Goal: Obtain resource: Obtain resource

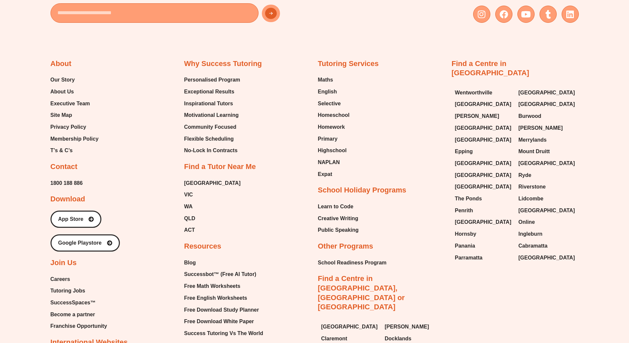
scroll to position [3948, 0]
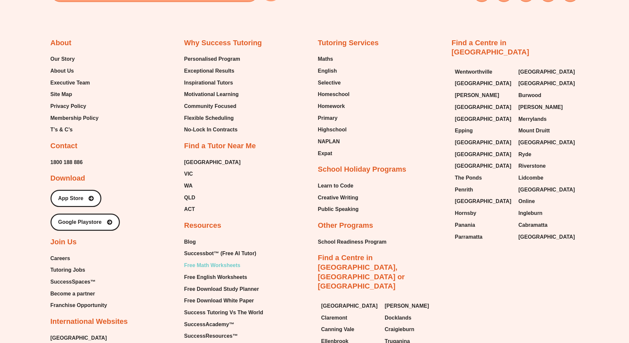
click at [230, 260] on span "Free Math Worksheets" at bounding box center [212, 265] width 56 height 10
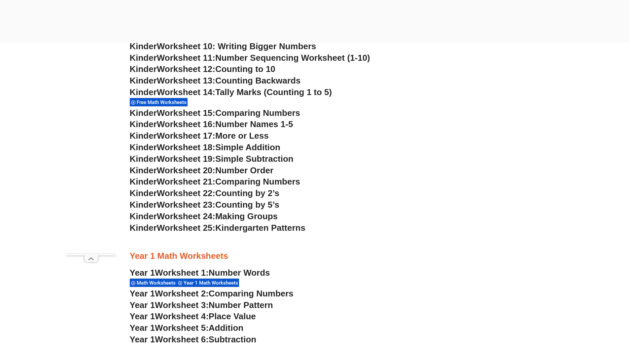
scroll to position [512, 0]
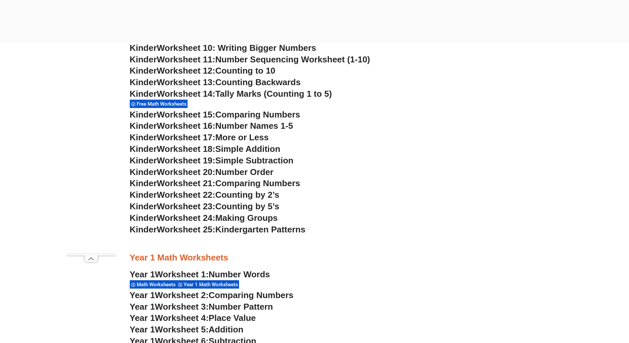
drag, startPoint x: 0, startPoint y: 0, endPoint x: 175, endPoint y: 197, distance: 263.0
click at [175, 197] on span "Worksheet 22:" at bounding box center [186, 195] width 58 height 10
click at [209, 193] on span "Worksheet 22:" at bounding box center [186, 195] width 58 height 10
click at [209, 194] on span "Worksheet 22:" at bounding box center [186, 195] width 58 height 10
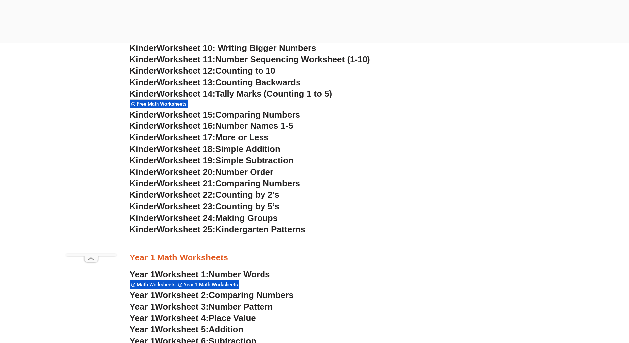
click at [236, 197] on span "Counting by 2’s" at bounding box center [247, 195] width 64 height 10
click at [256, 198] on span "Counting by 2’s" at bounding box center [247, 195] width 64 height 10
click at [149, 195] on span "Kinder" at bounding box center [143, 195] width 27 height 10
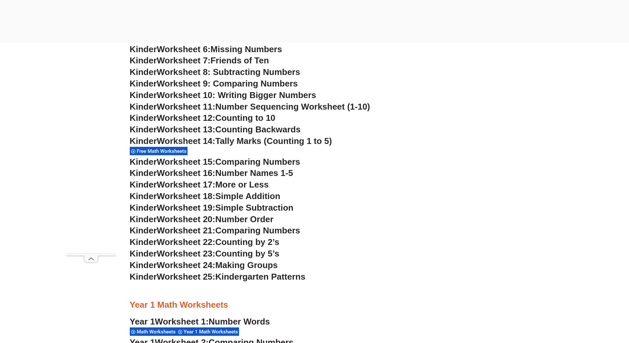
scroll to position [479, 0]
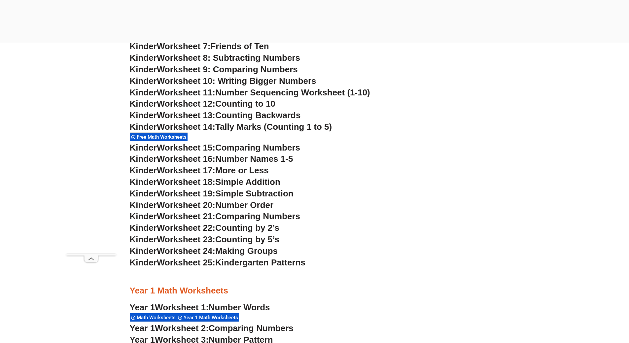
click at [167, 137] on span "Free Math Worksheets" at bounding box center [163, 137] width 52 height 6
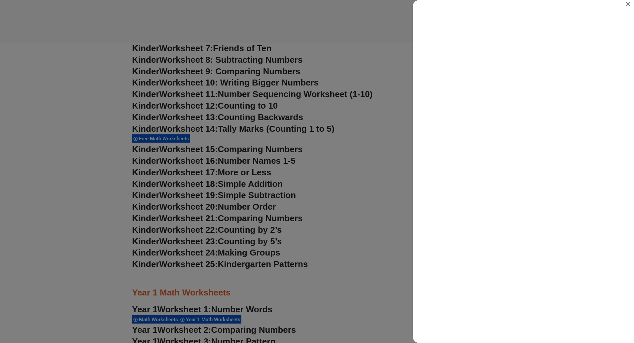
scroll to position [0, 0]
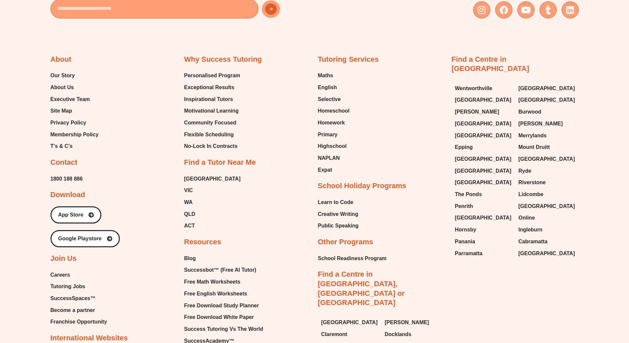
scroll to position [4014, 0]
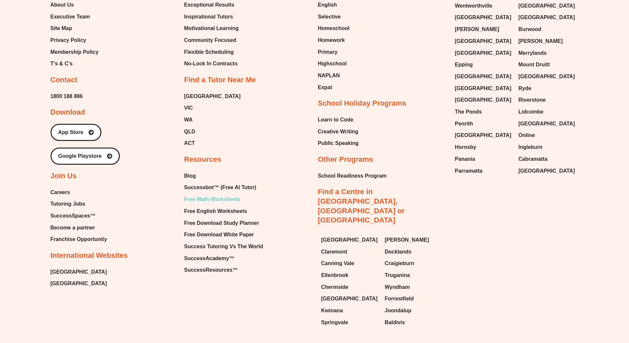
click at [215, 194] on span "Free Math Worksheets" at bounding box center [212, 199] width 56 height 10
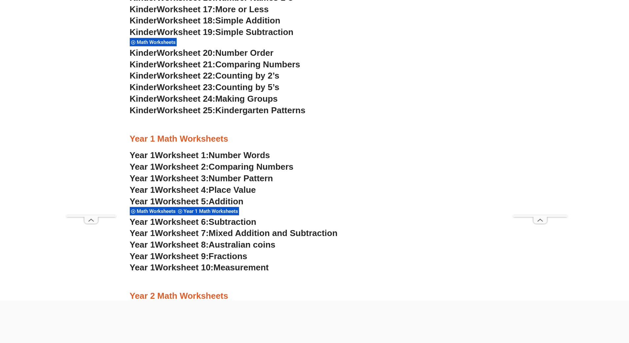
scroll to position [559, 0]
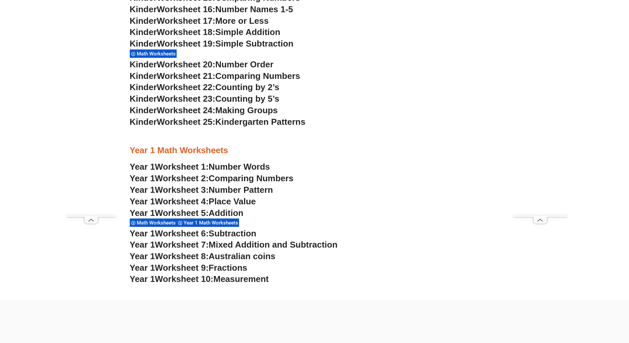
click at [270, 88] on span "Counting by 2’s" at bounding box center [247, 87] width 64 height 10
drag, startPoint x: 254, startPoint y: 87, endPoint x: 180, endPoint y: 89, distance: 74.3
click at [250, 87] on span "Counting by 2’s" at bounding box center [247, 87] width 64 height 10
click at [171, 90] on span "Worksheet 22:" at bounding box center [186, 87] width 58 height 10
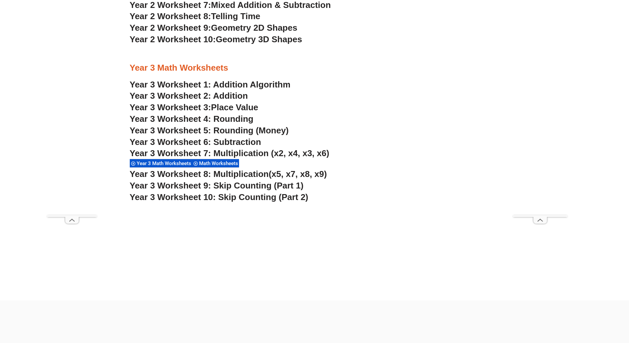
scroll to position [955, 0]
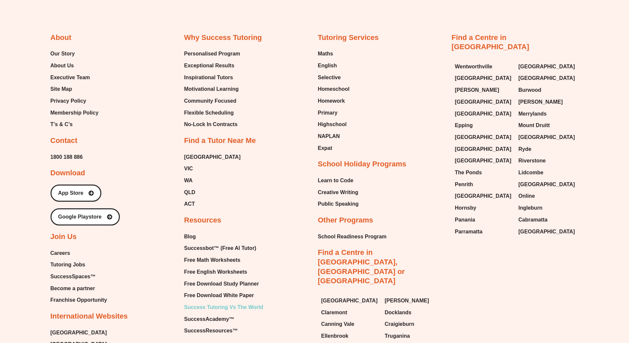
scroll to position [3954, 0]
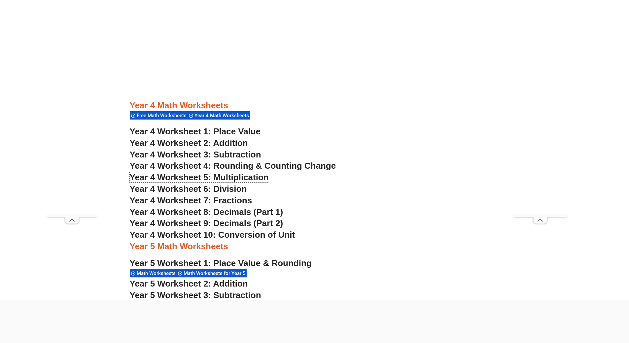
scroll to position [1186, 0]
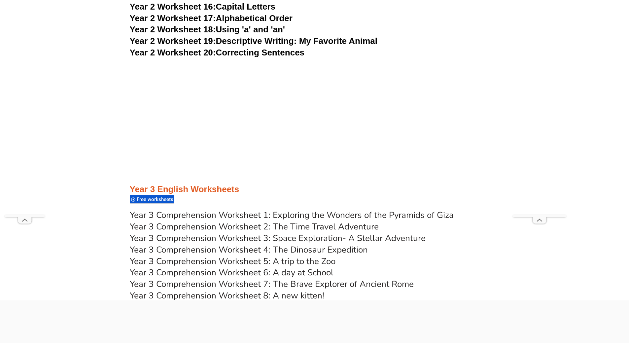
scroll to position [2145, 0]
